Goal: Transaction & Acquisition: Purchase product/service

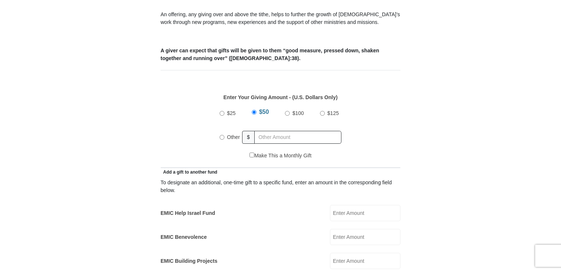
scroll to position [301, 0]
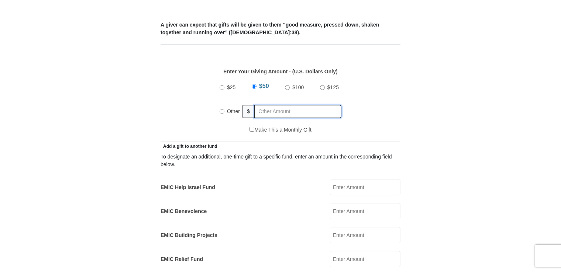
radio input "true"
click at [279, 105] on input "text" at bounding box center [299, 111] width 85 height 13
type input "1"
click at [341, 179] on input "EMIC Help Israel Fund" at bounding box center [365, 187] width 70 height 16
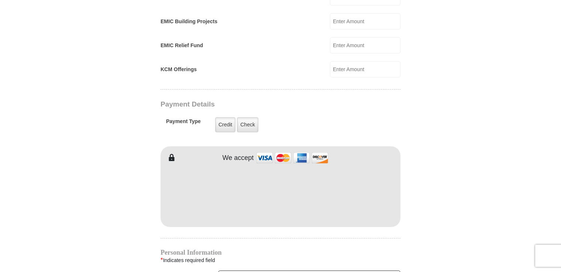
scroll to position [524, 0]
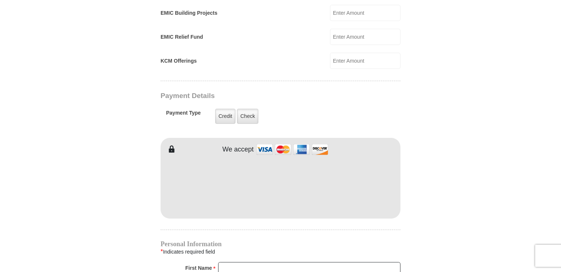
type input "10.00"
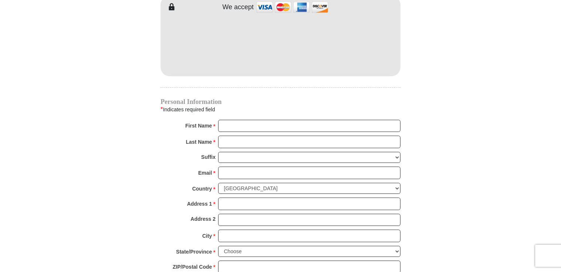
scroll to position [671, 0]
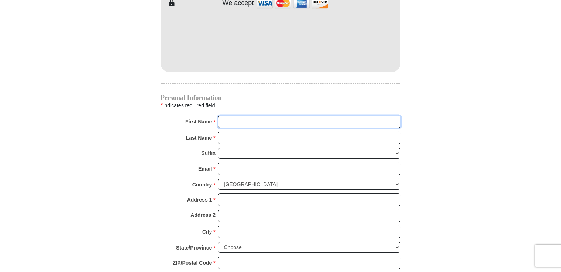
click at [248, 116] on input "First Name *" at bounding box center [309, 122] width 182 height 13
type input "Sherria"
type input "Reynolds"
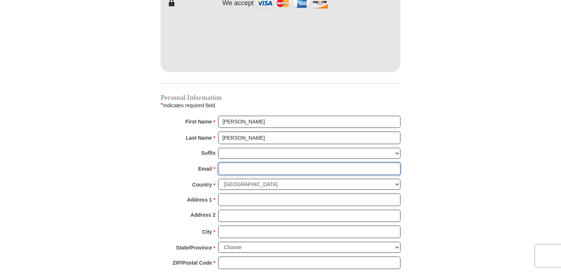
type input "sherria.reynolds@yahoo.com"
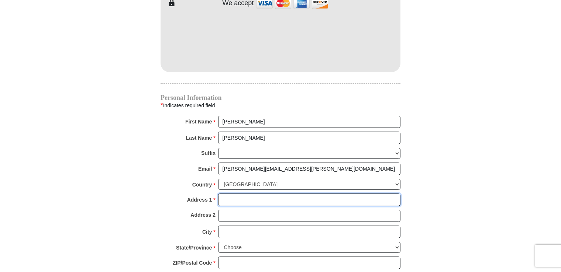
type input "3350 W. Hillsborough Ave."
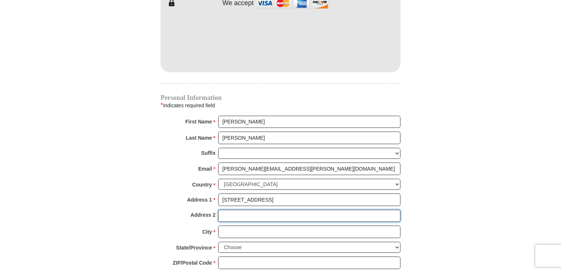
type input "Apt. 325"
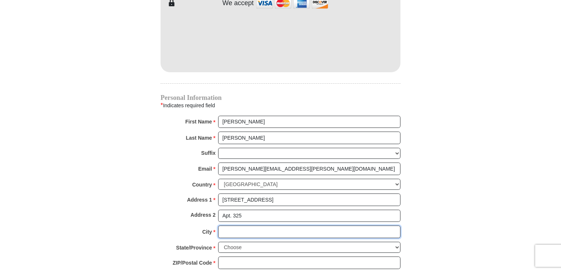
type input "TAMPA"
select select "FL"
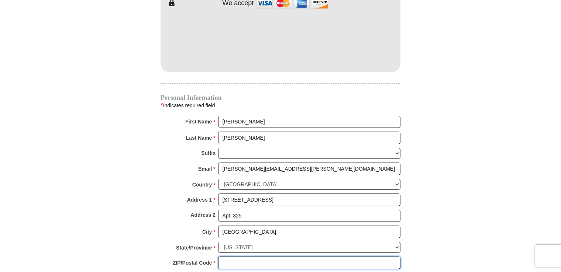
type input "33614"
type input "8134605017"
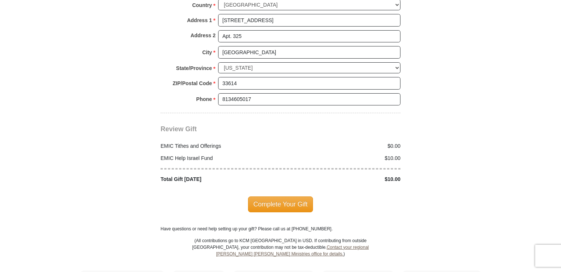
scroll to position [852, 0]
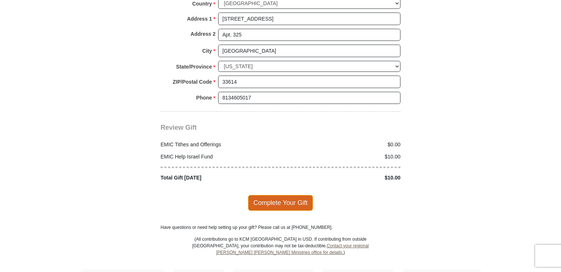
click at [275, 195] on span "Complete Your Gift" at bounding box center [280, 202] width 65 height 15
